Goal: Information Seeking & Learning: Learn about a topic

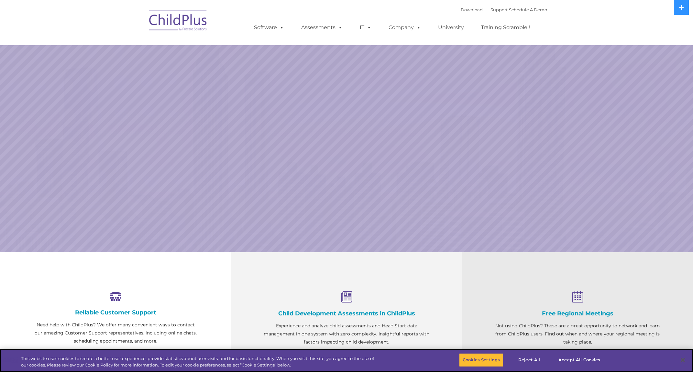
select select "MEDIUM"
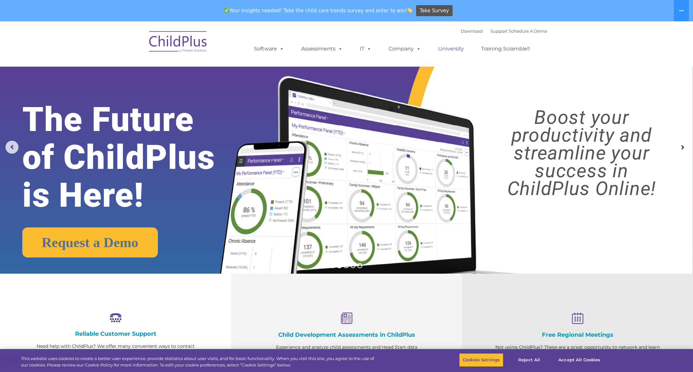
click at [456, 50] on link "University" at bounding box center [451, 48] width 39 height 13
click at [414, 47] on span at bounding box center [417, 49] width 7 height 6
click at [399, 49] on link "Company" at bounding box center [404, 48] width 45 height 13
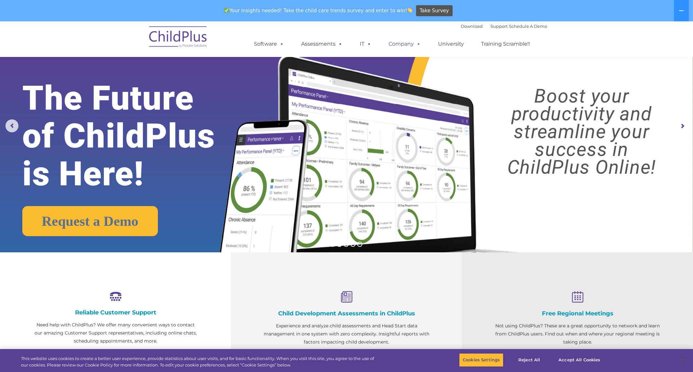
click at [417, 42] on span at bounding box center [417, 44] width 7 height 6
click at [401, 57] on link "Events" at bounding box center [422, 57] width 81 height 10
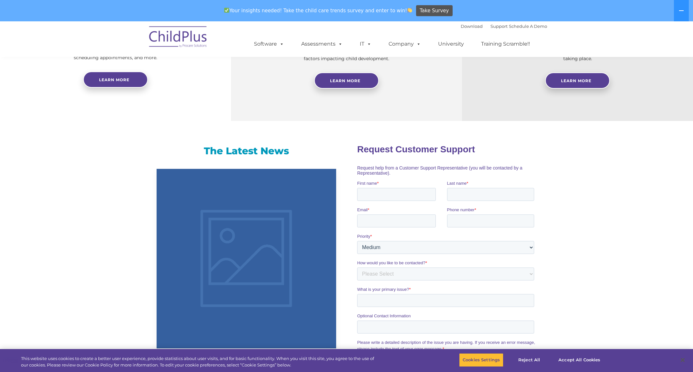
scroll to position [305, 0]
click at [530, 361] on button "Reject All" at bounding box center [529, 360] width 40 height 14
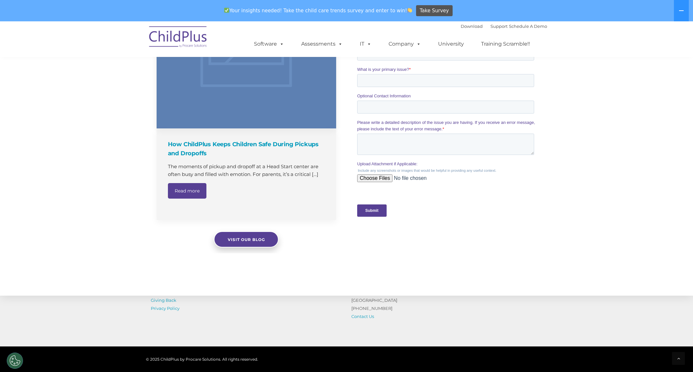
scroll to position [587, 0]
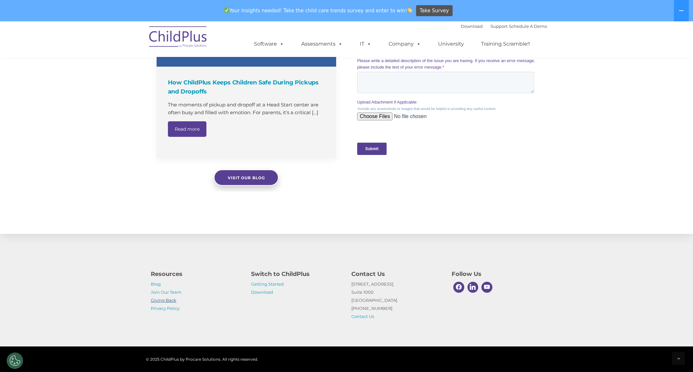
click at [159, 300] on link "Giving Back" at bounding box center [164, 300] width 26 height 5
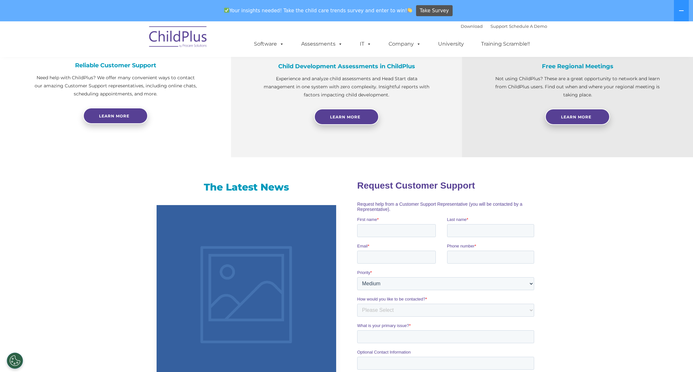
scroll to position [270, 0]
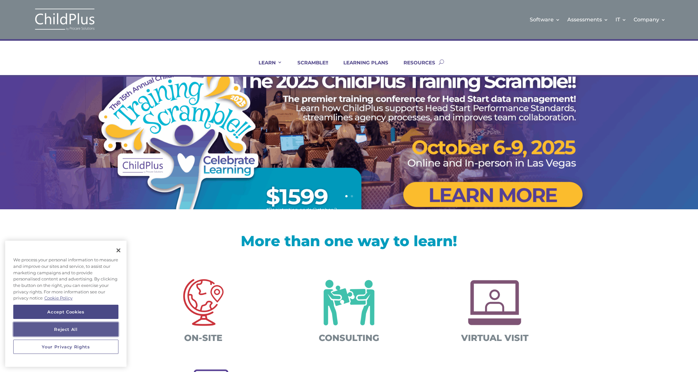
click at [81, 327] on button "Reject All" at bounding box center [65, 329] width 105 height 14
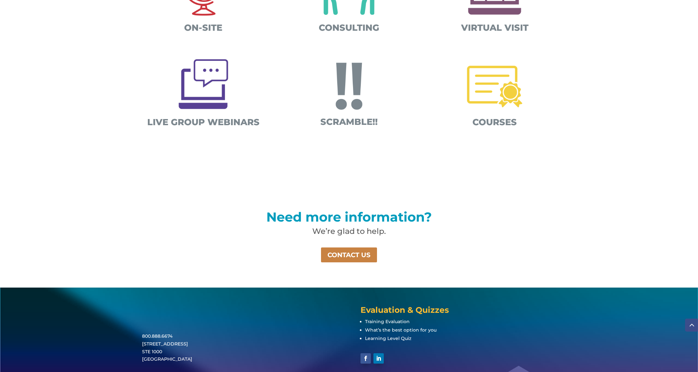
scroll to position [311, 0]
